Goal: Task Accomplishment & Management: Manage account settings

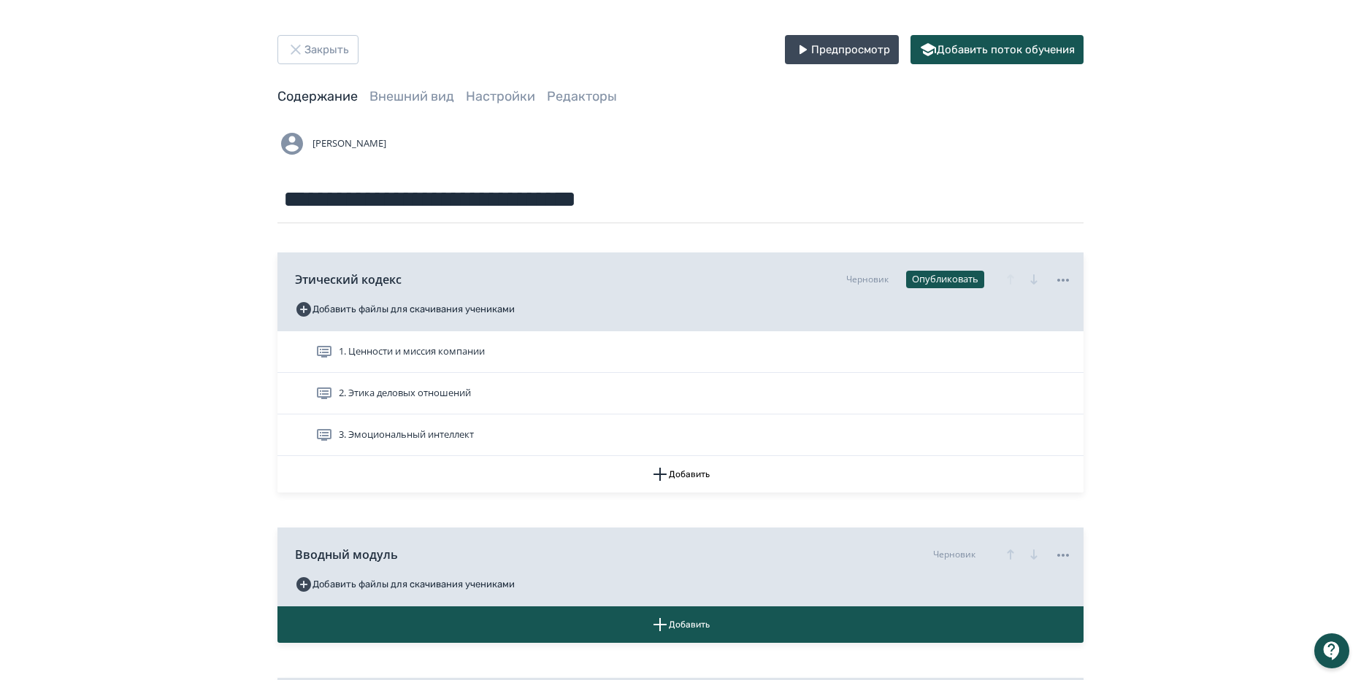
click at [720, 160] on div "**********" at bounding box center [680, 176] width 806 height 94
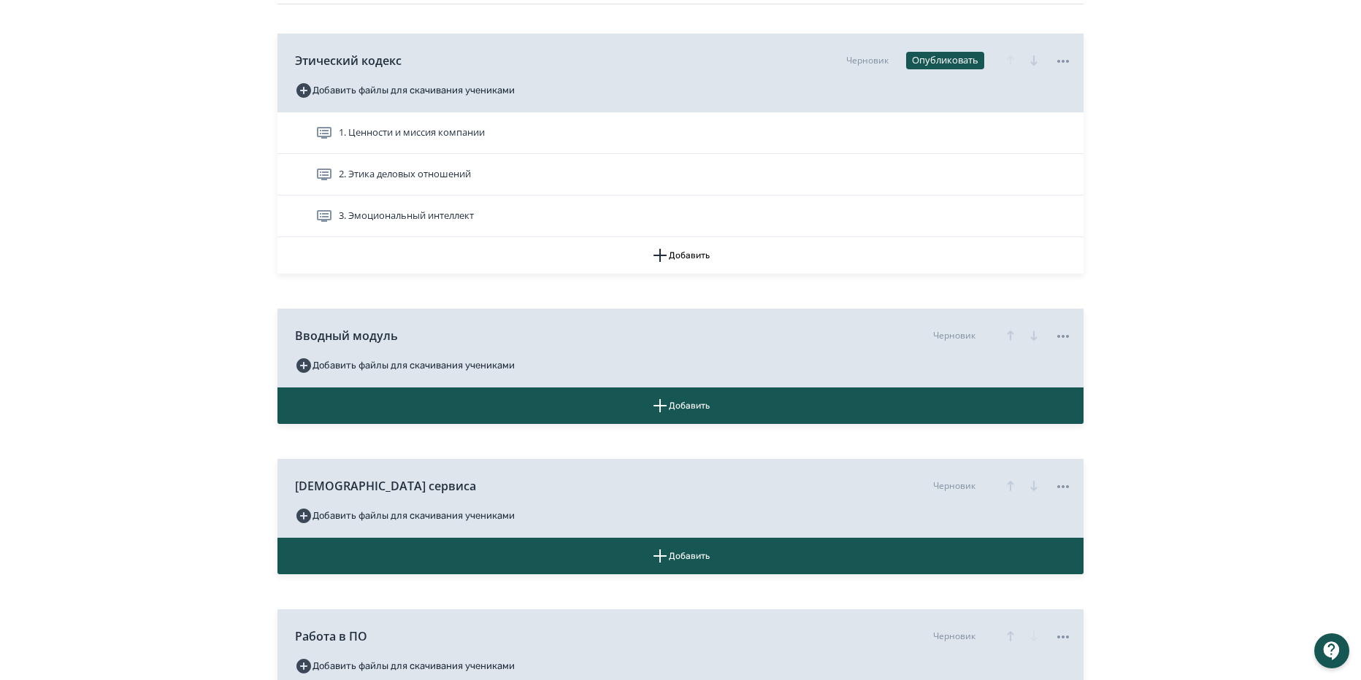
scroll to position [146, 0]
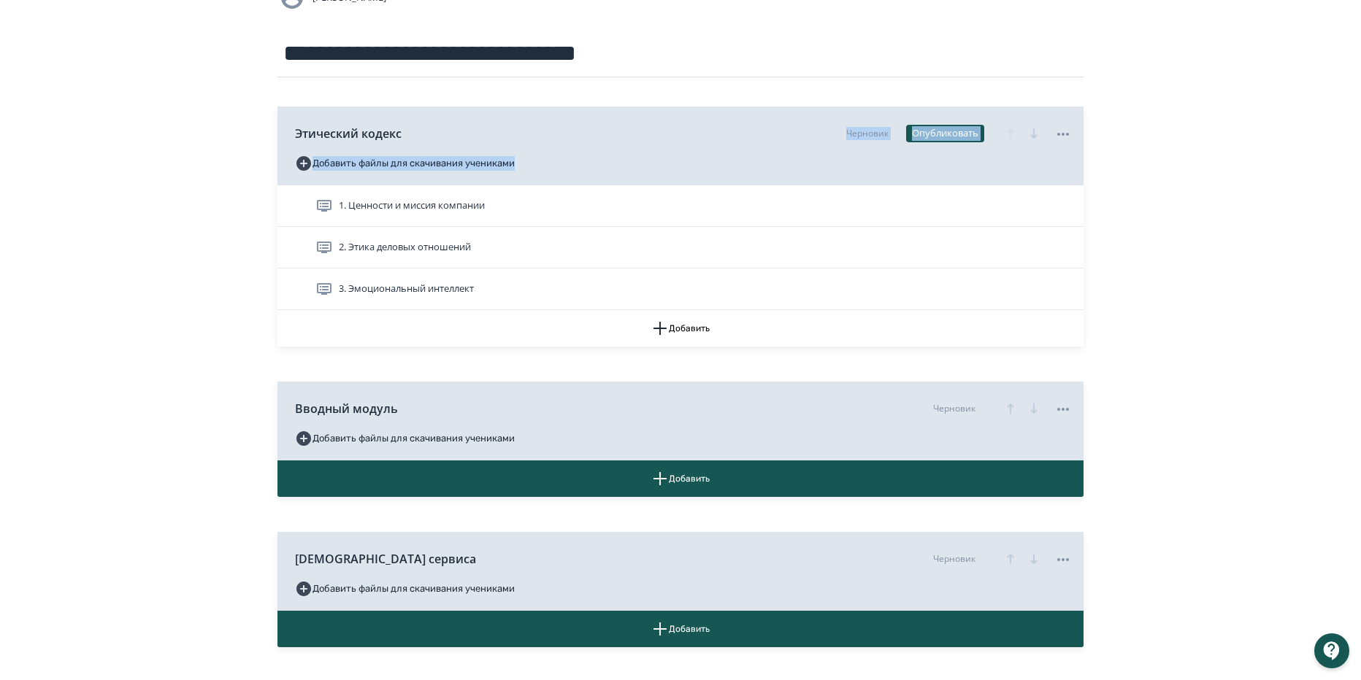
drag, startPoint x: 701, startPoint y: 146, endPoint x: 701, endPoint y: 164, distance: 18.3
click at [701, 169] on div "Этический кодекс Черновик Опубликовать Добавить файлы для скачивания учениками" at bounding box center [680, 146] width 806 height 79
click at [1010, 402] on icon "button" at bounding box center [1010, 409] width 18 height 18
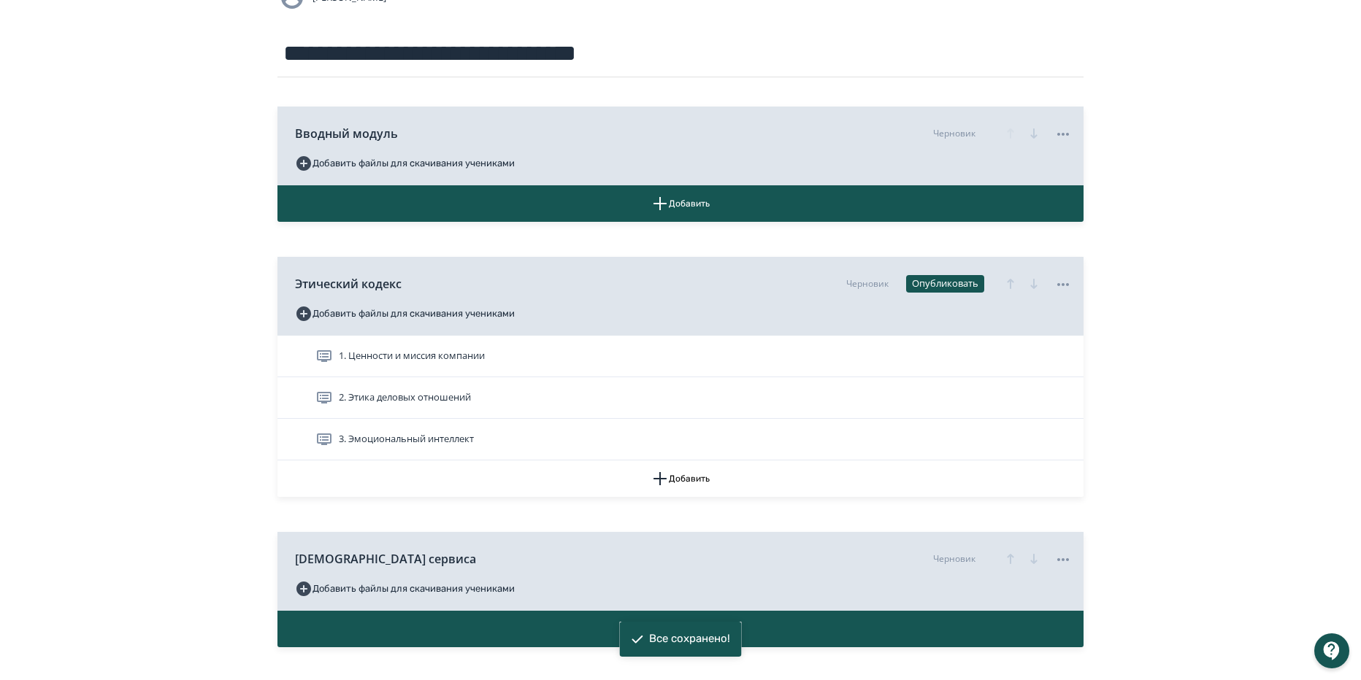
click at [1185, 315] on div "**********" at bounding box center [680, 387] width 1361 height 1066
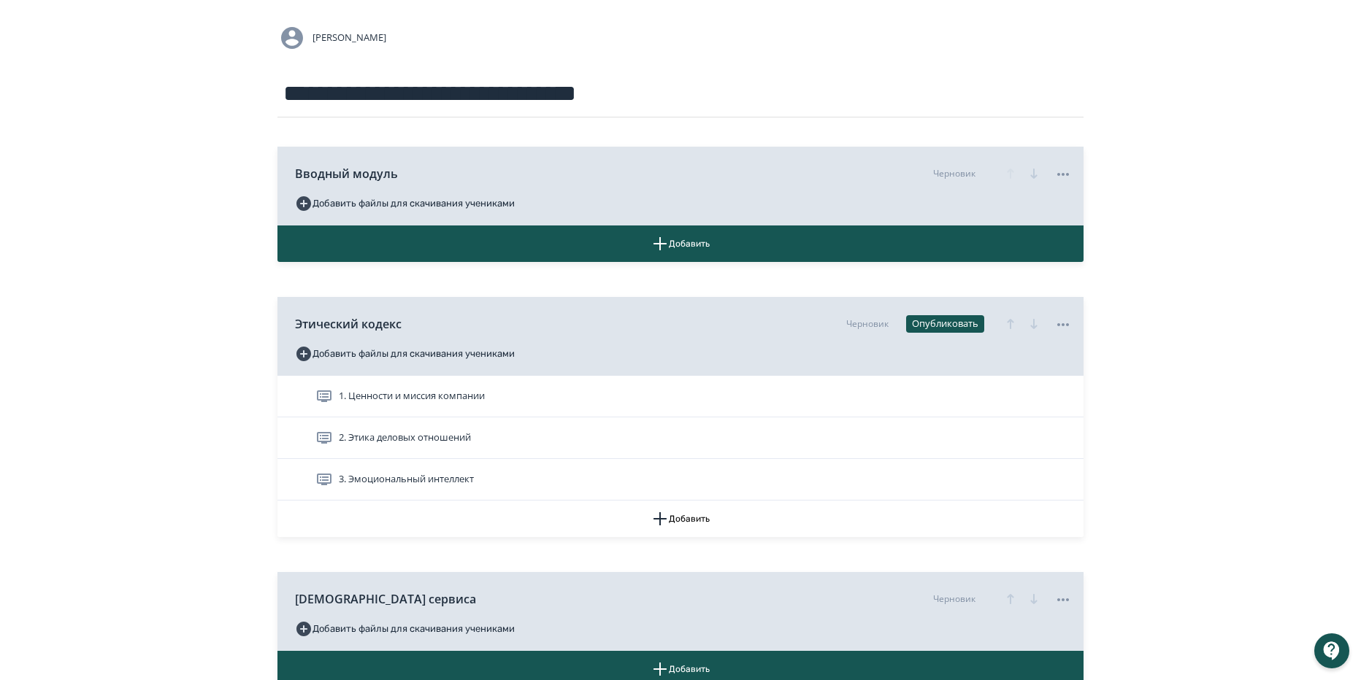
scroll to position [0, 0]
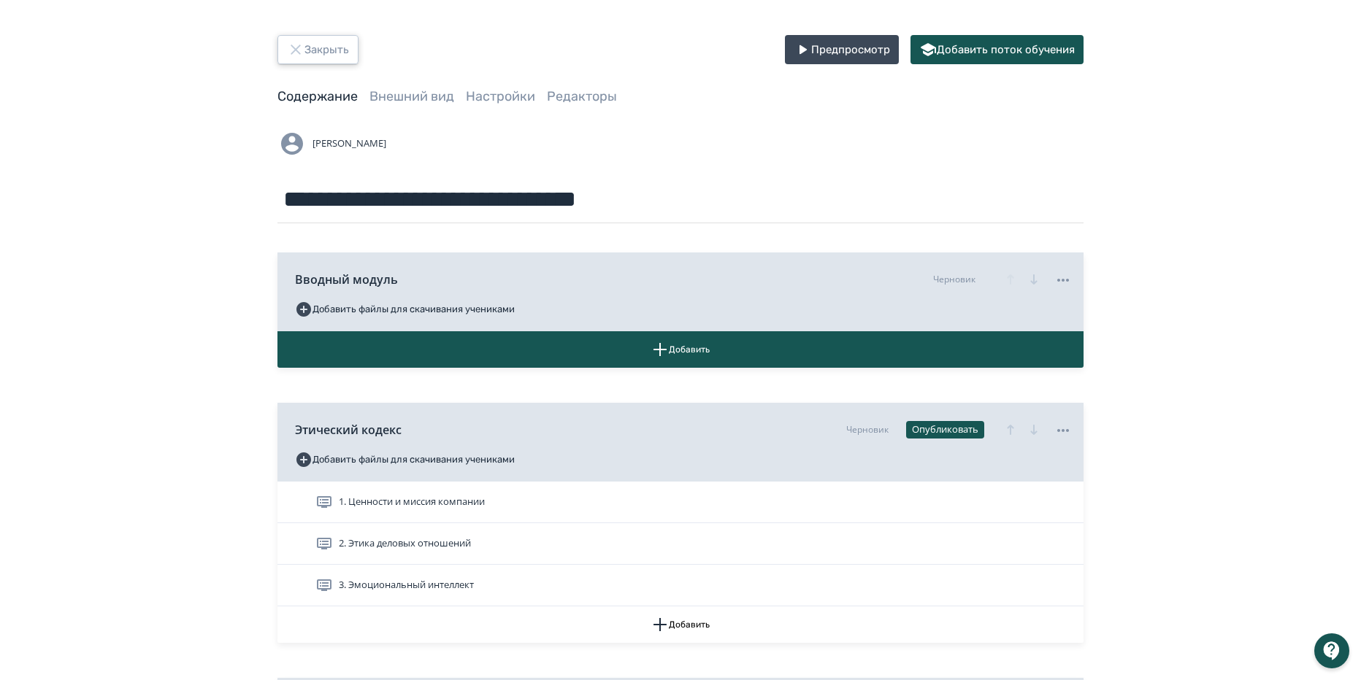
click at [297, 52] on icon "button" at bounding box center [295, 49] width 9 height 9
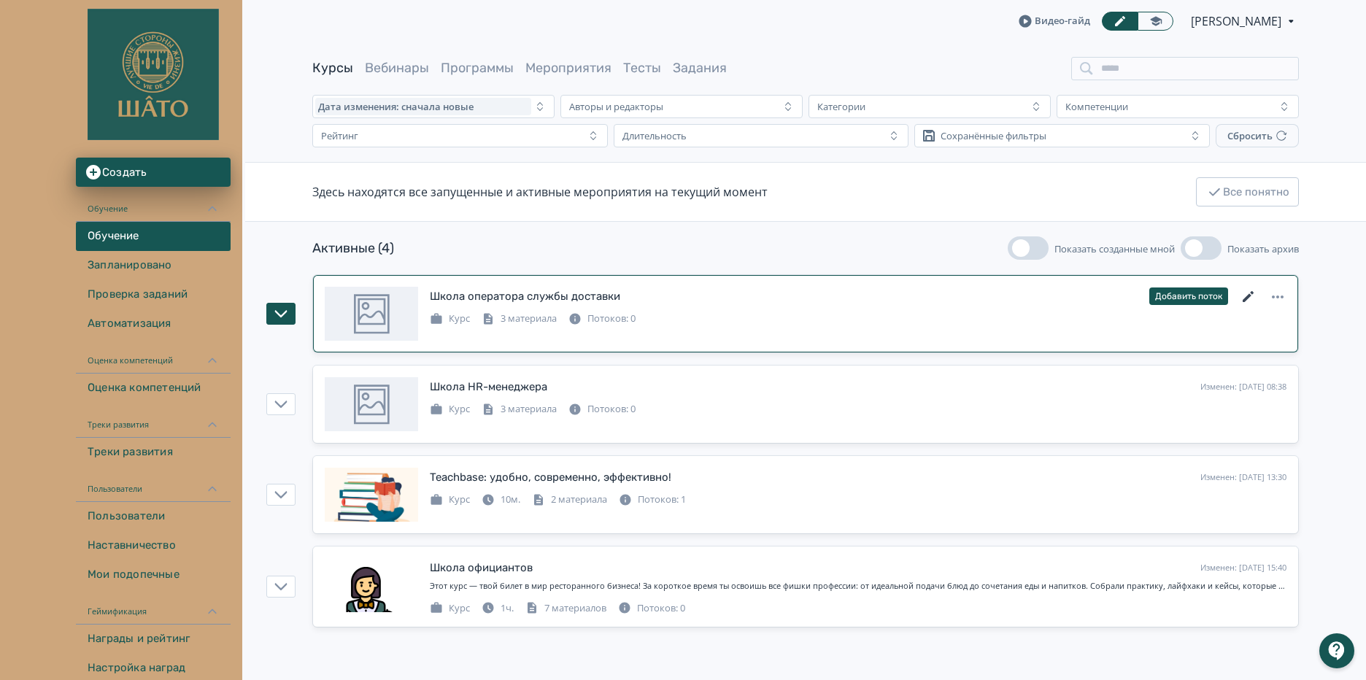
click at [1250, 296] on icon at bounding box center [1248, 296] width 11 height 11
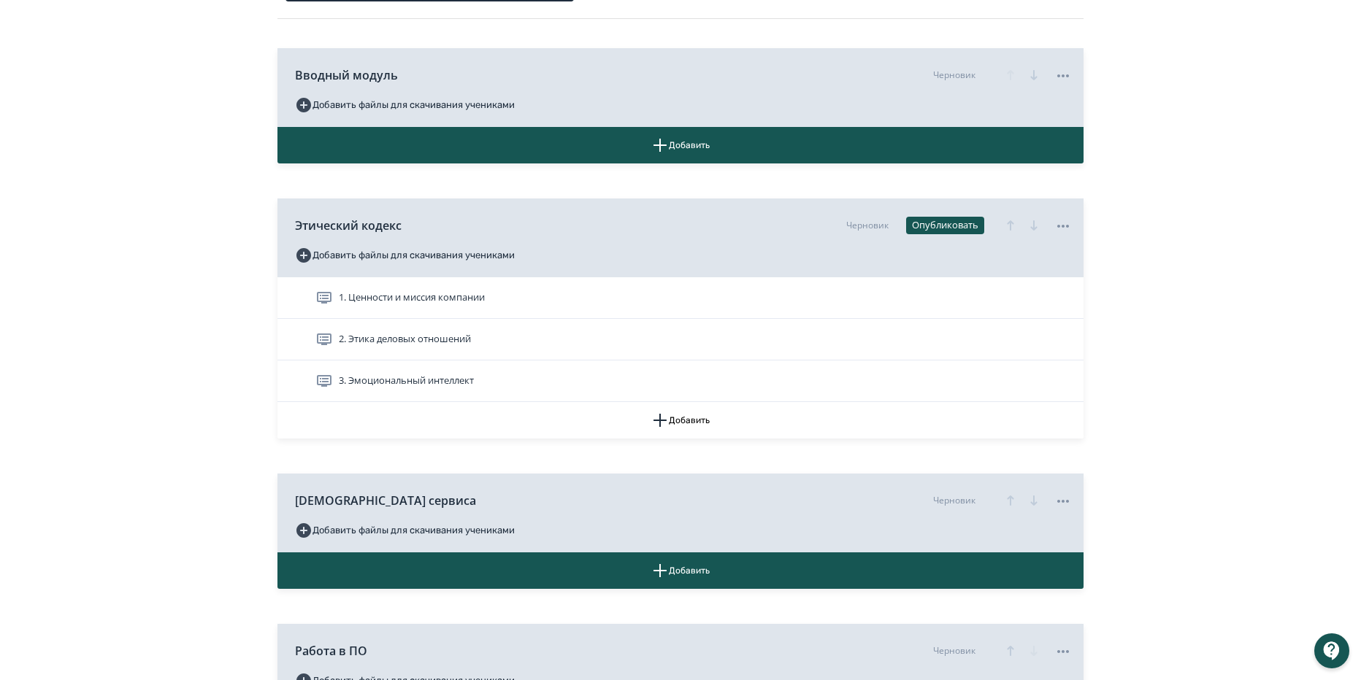
scroll to position [292, 0]
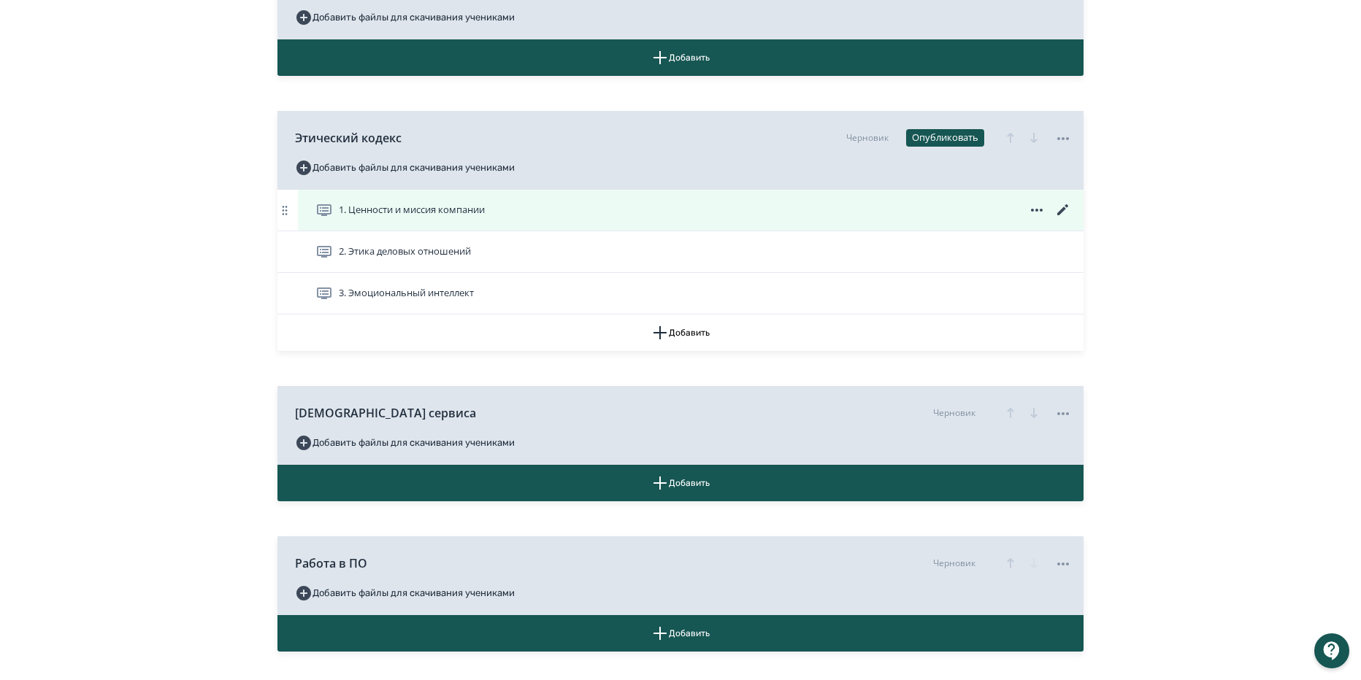
click at [1061, 213] on icon at bounding box center [1063, 210] width 18 height 18
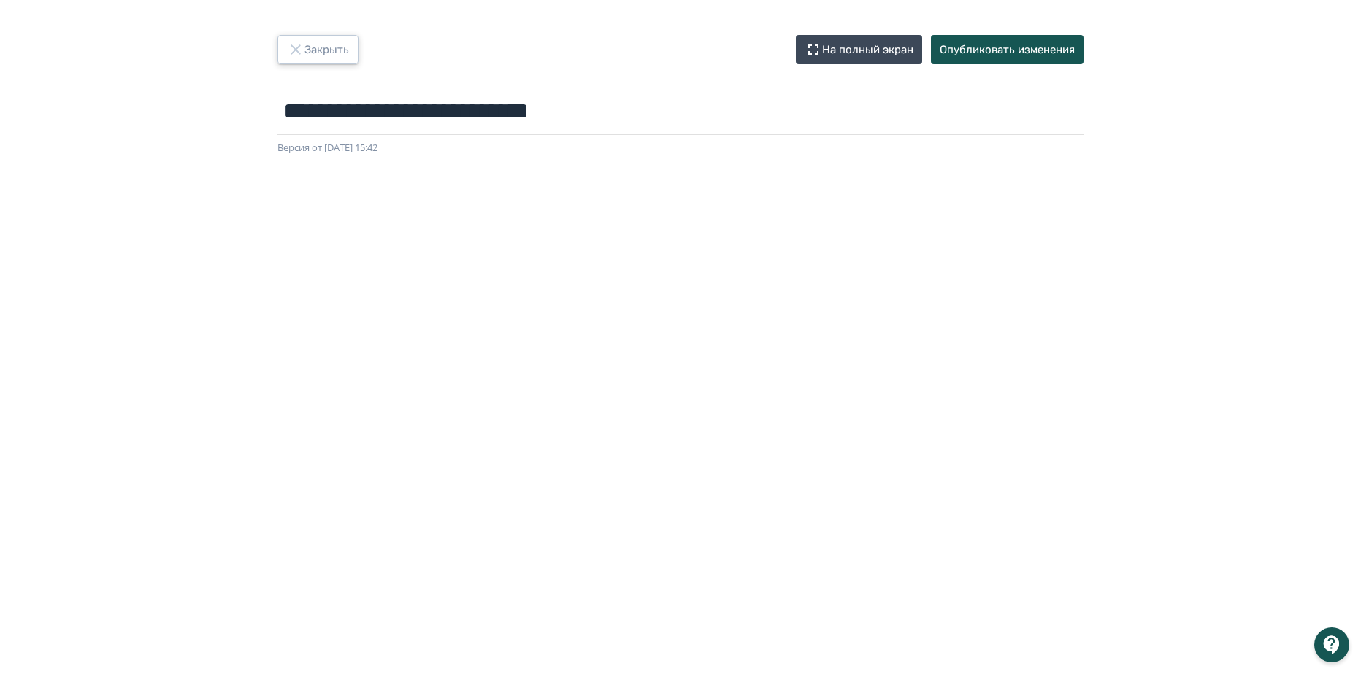
click at [318, 50] on button "Закрыть" at bounding box center [317, 49] width 81 height 29
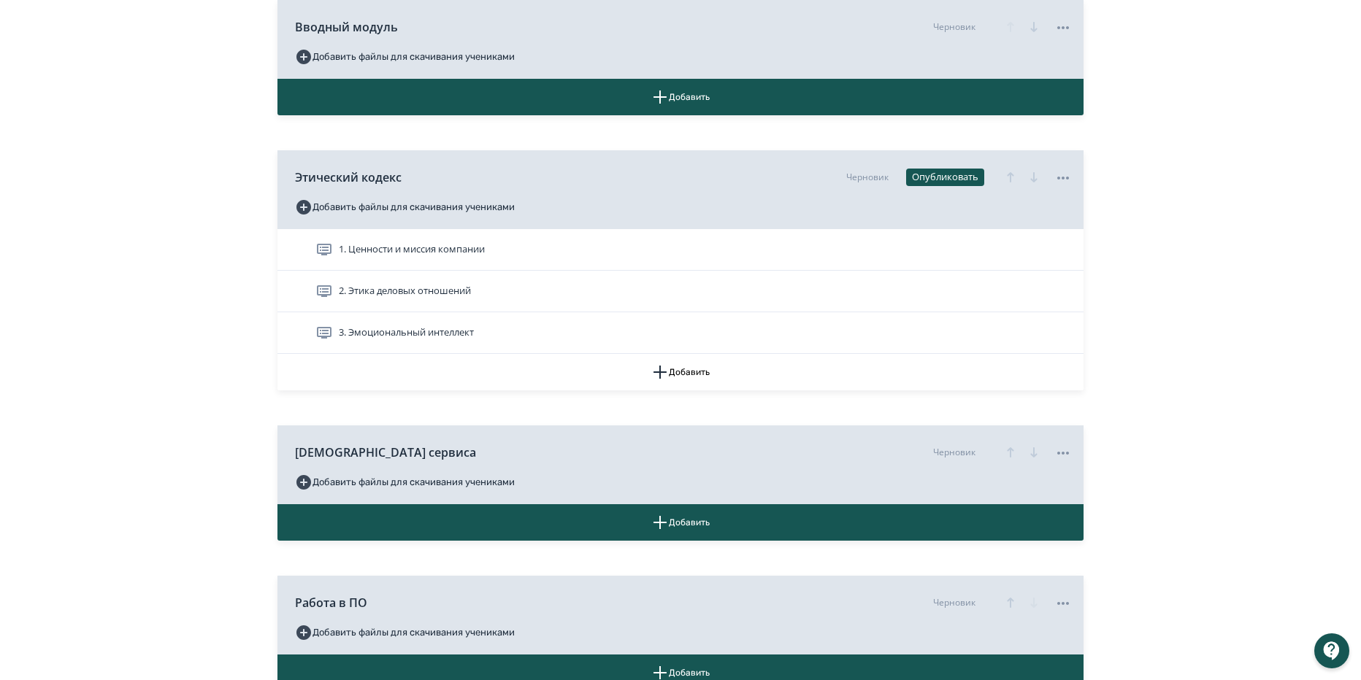
scroll to position [292, 0]
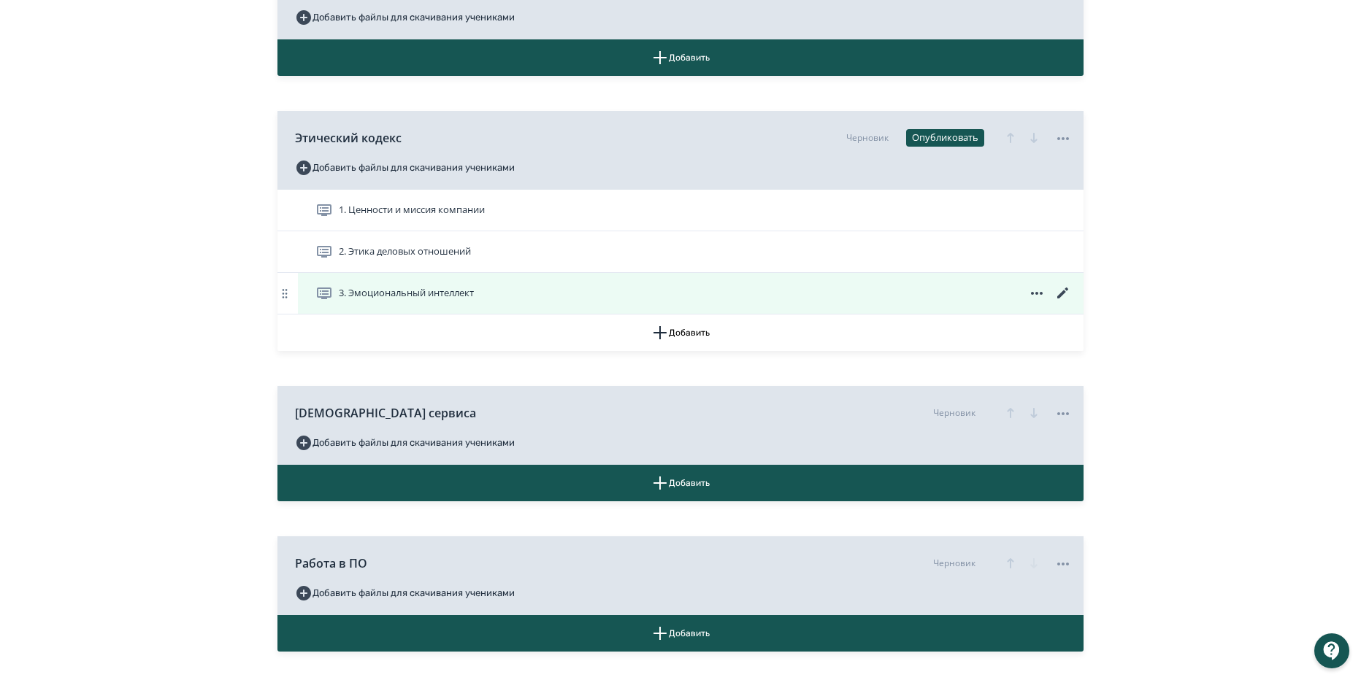
click at [1066, 292] on icon at bounding box center [1063, 294] width 18 height 18
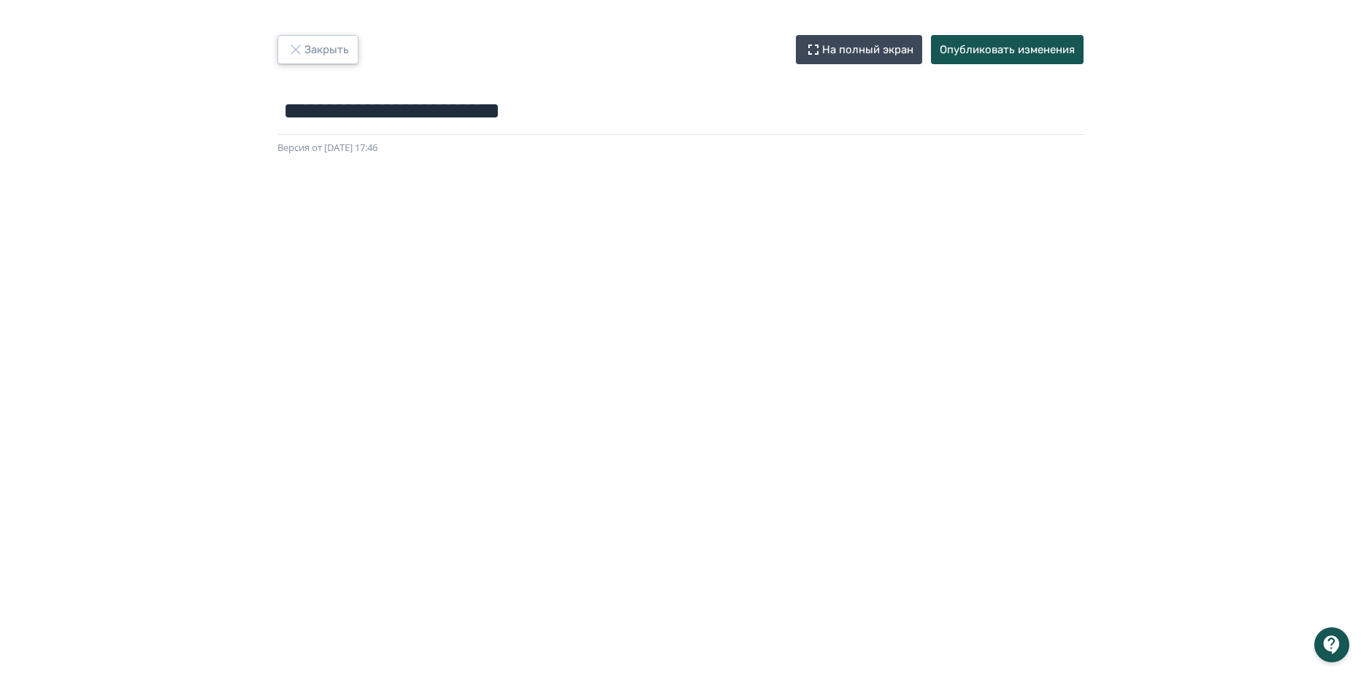
click at [287, 56] on icon "button" at bounding box center [296, 50] width 18 height 18
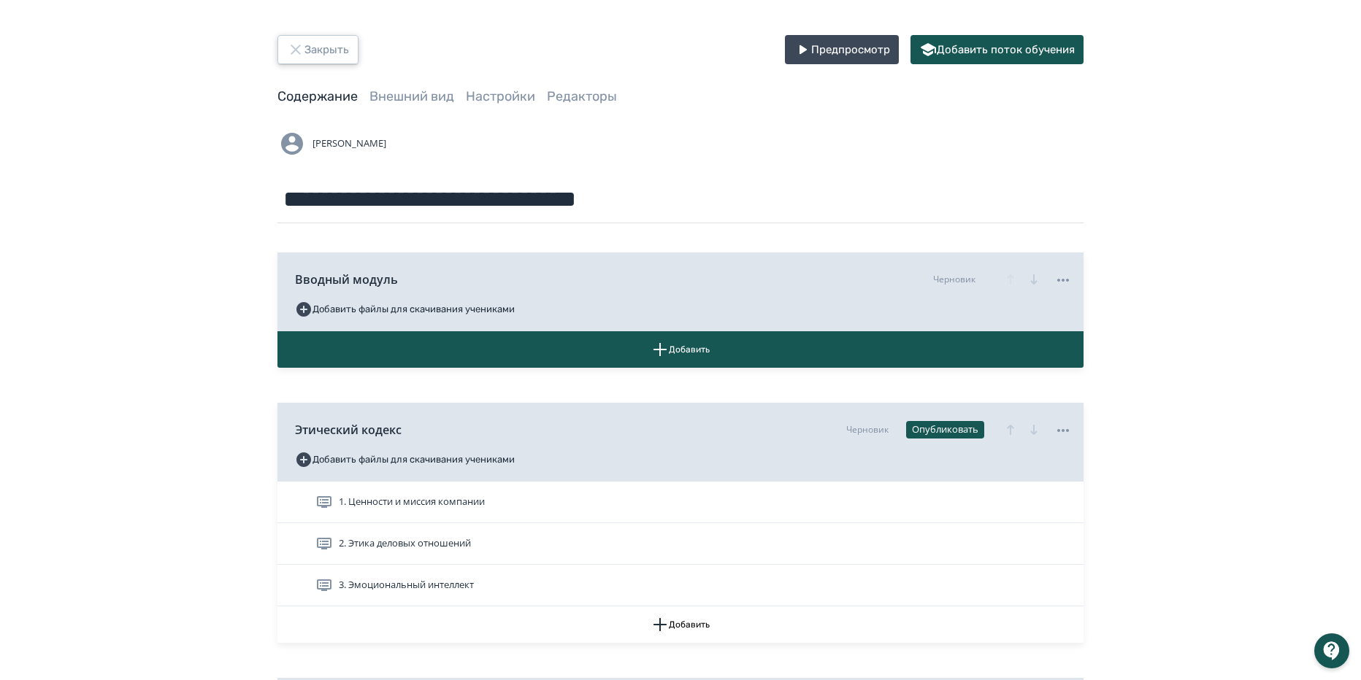
click at [287, 56] on icon "button" at bounding box center [296, 50] width 18 height 18
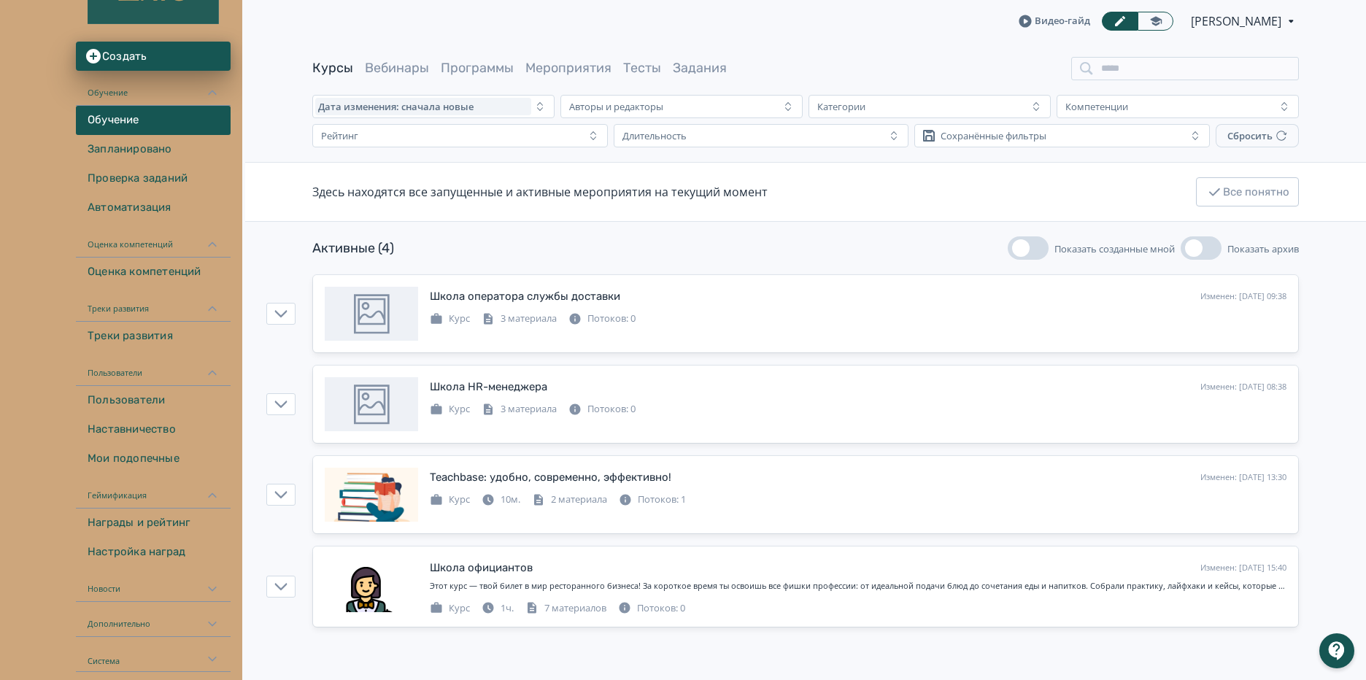
scroll to position [117, 0]
click at [115, 557] on link "Настройка наград" at bounding box center [153, 551] width 155 height 29
